Goal: Use online tool/utility

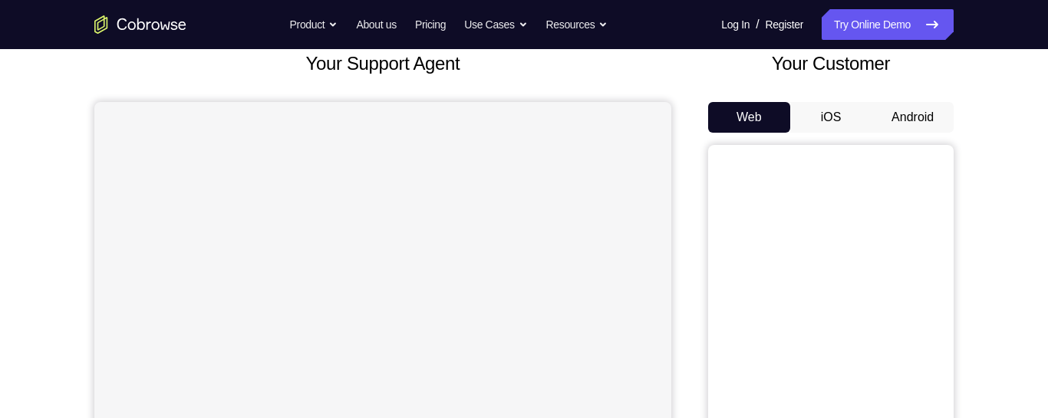
scroll to position [94, 0]
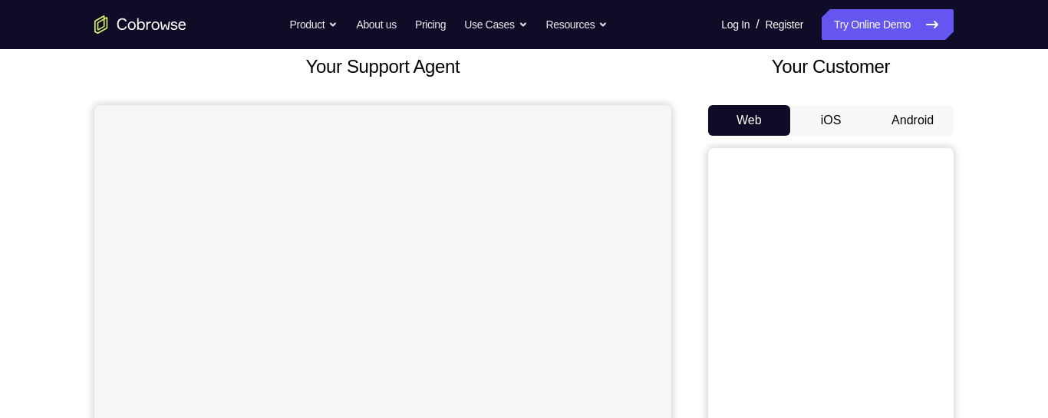
click at [905, 122] on button "Android" at bounding box center [913, 120] width 82 height 31
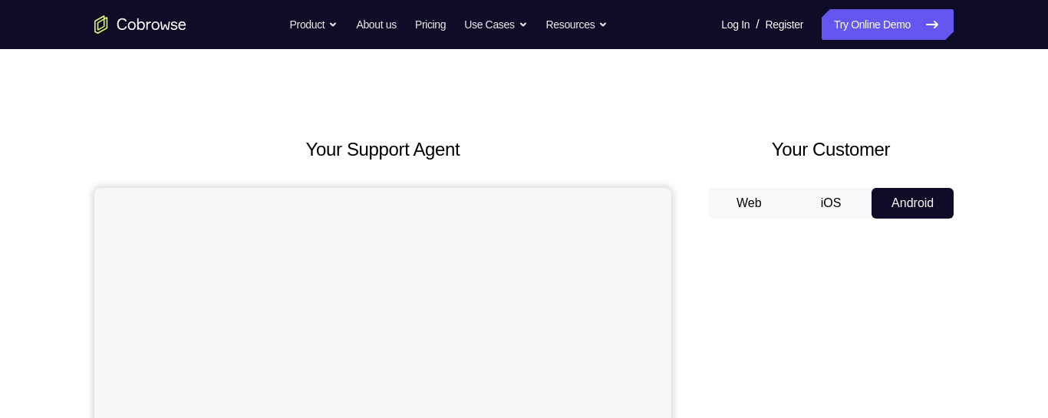
scroll to position [0, 0]
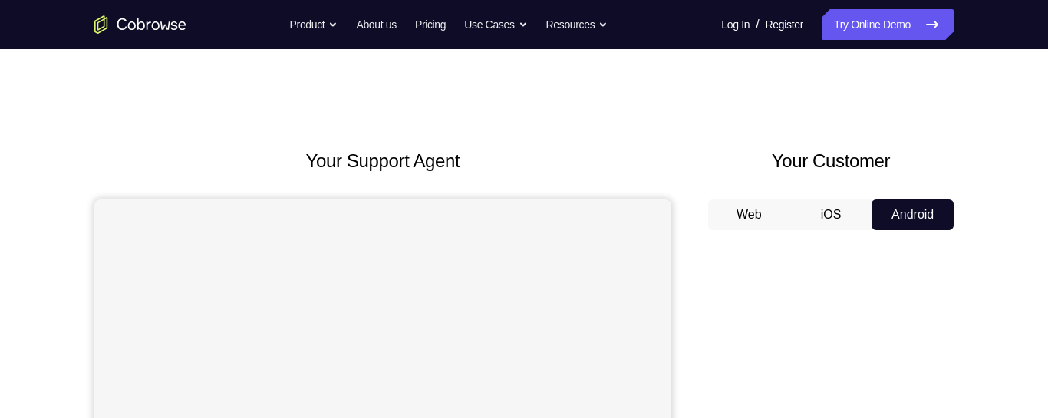
click at [768, 214] on button "Web" at bounding box center [749, 214] width 82 height 31
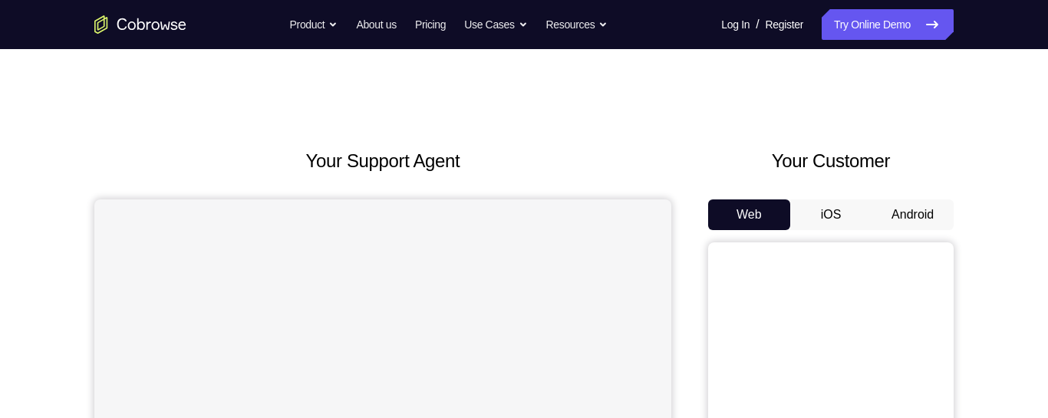
click at [917, 213] on button "Android" at bounding box center [913, 214] width 82 height 31
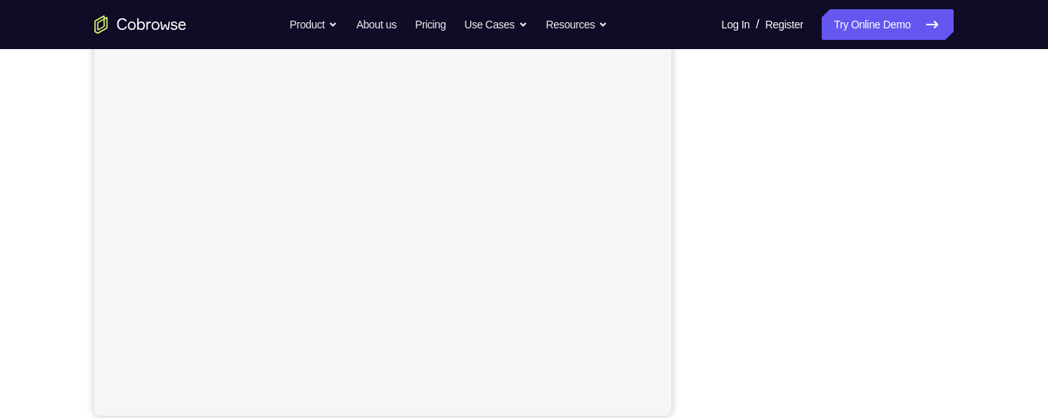
scroll to position [294, 0]
